Goal: Check status: Check status

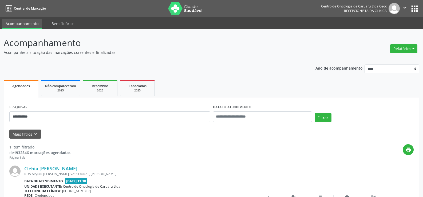
scroll to position [54, 0]
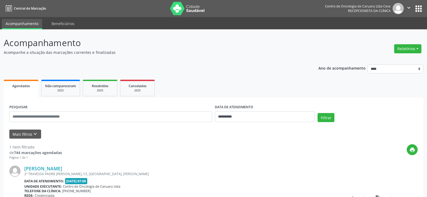
select select "*"
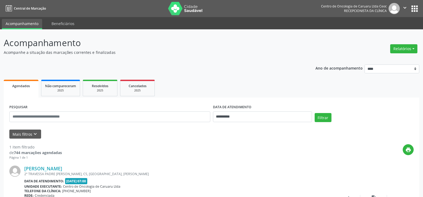
scroll to position [54, 0]
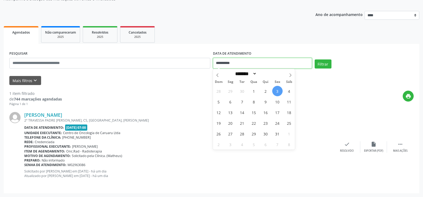
drag, startPoint x: 241, startPoint y: 64, endPoint x: 203, endPoint y: 65, distance: 37.1
click at [203, 65] on div "**********" at bounding box center [211, 61] width 407 height 23
click at [252, 91] on span "1" at bounding box center [254, 91] width 10 height 10
type input "**********"
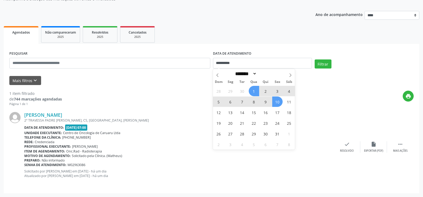
click at [275, 104] on span "10" at bounding box center [277, 102] width 10 height 10
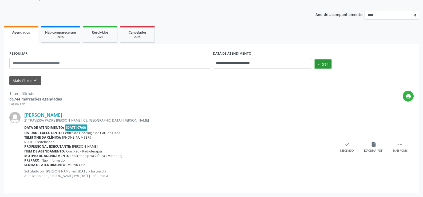
click at [323, 67] on button "Filtrar" at bounding box center [322, 63] width 17 height 9
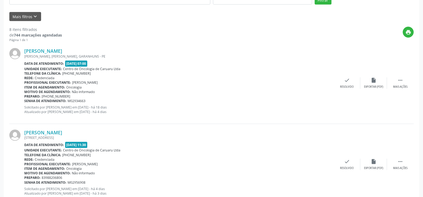
scroll to position [0, 0]
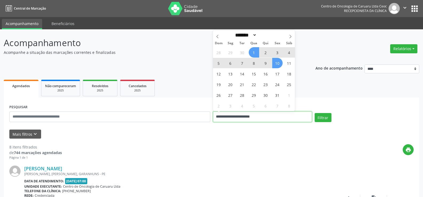
drag, startPoint x: 298, startPoint y: 117, endPoint x: 293, endPoint y: 115, distance: 5.5
click at [297, 117] on input "**********" at bounding box center [262, 116] width 99 height 11
click at [218, 36] on icon at bounding box center [218, 37] width 4 height 4
select select "*"
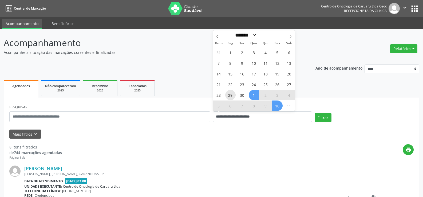
click at [229, 95] on span "29" at bounding box center [230, 95] width 10 height 10
type input "**********"
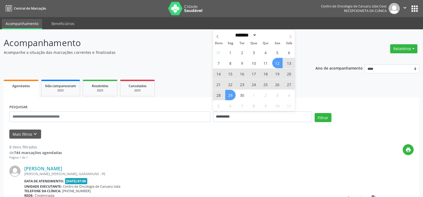
drag, startPoint x: 290, startPoint y: 37, endPoint x: 289, endPoint y: 46, distance: 9.4
click at [290, 37] on icon at bounding box center [290, 37] width 4 height 4
select select "*"
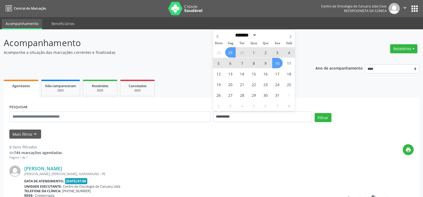
click at [279, 67] on span "10" at bounding box center [277, 63] width 10 height 10
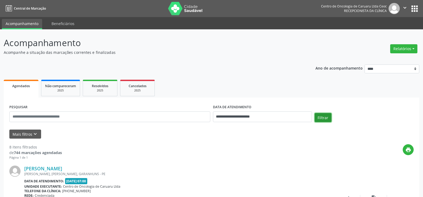
click at [320, 119] on button "Filtrar" at bounding box center [322, 117] width 17 height 9
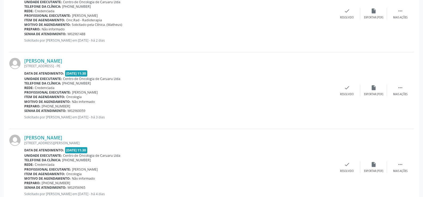
scroll to position [764, 0]
